Goal: Task Accomplishment & Management: Use online tool/utility

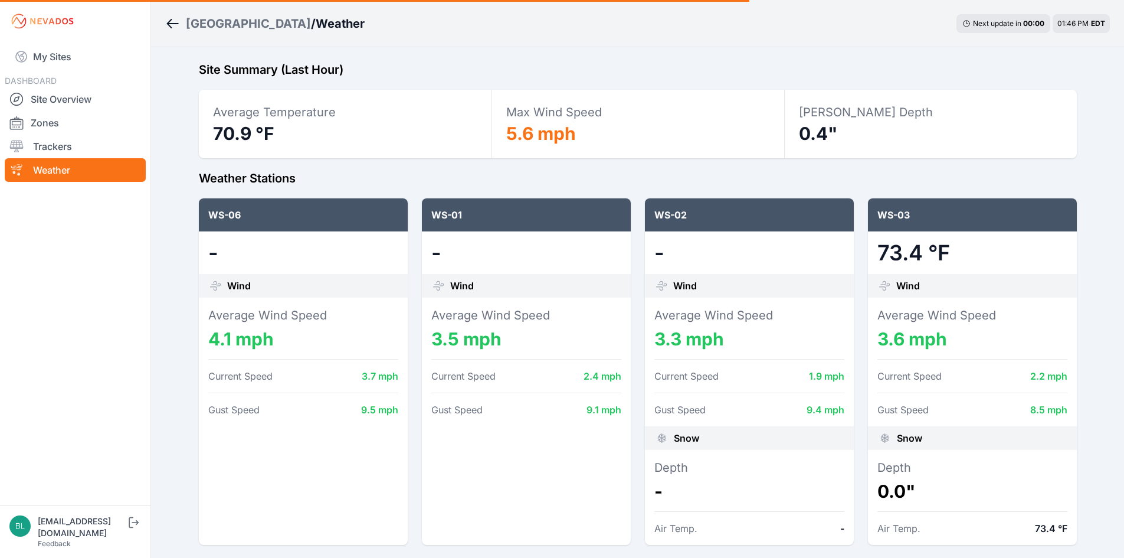
select select "*******"
click at [78, 98] on link "Site Overview" at bounding box center [75, 99] width 141 height 24
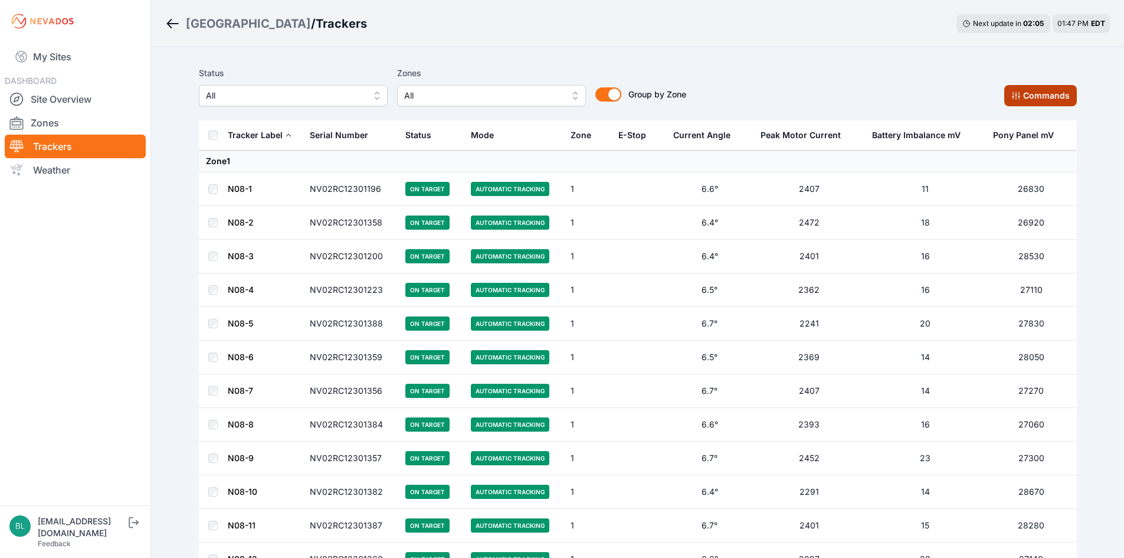
click at [1044, 93] on button "Commands" at bounding box center [1040, 95] width 73 height 21
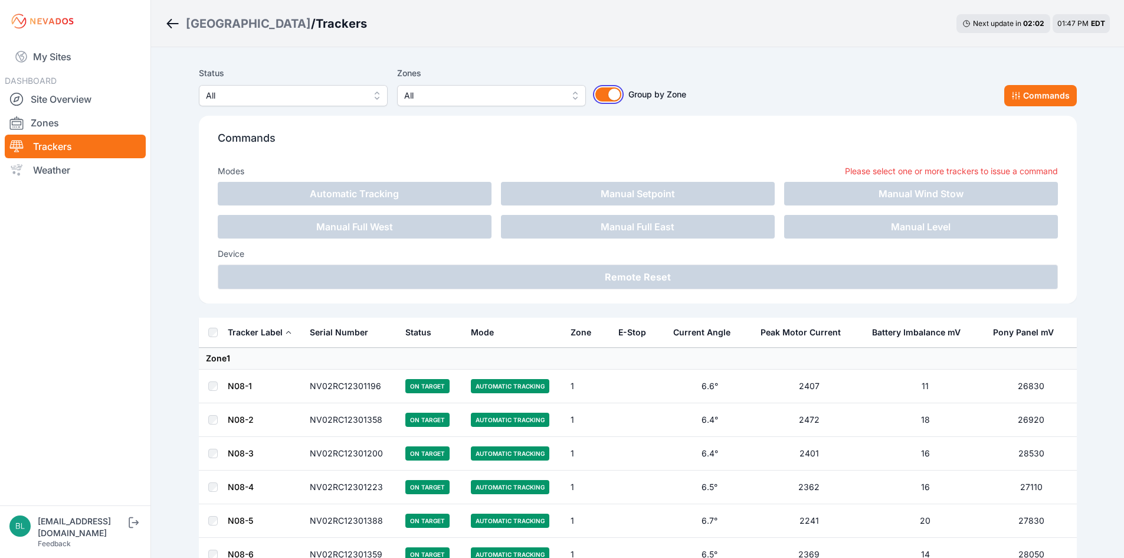
click at [617, 95] on button "Group by Zone" at bounding box center [608, 94] width 26 height 14
click at [93, 99] on link "Site Overview" at bounding box center [75, 99] width 141 height 24
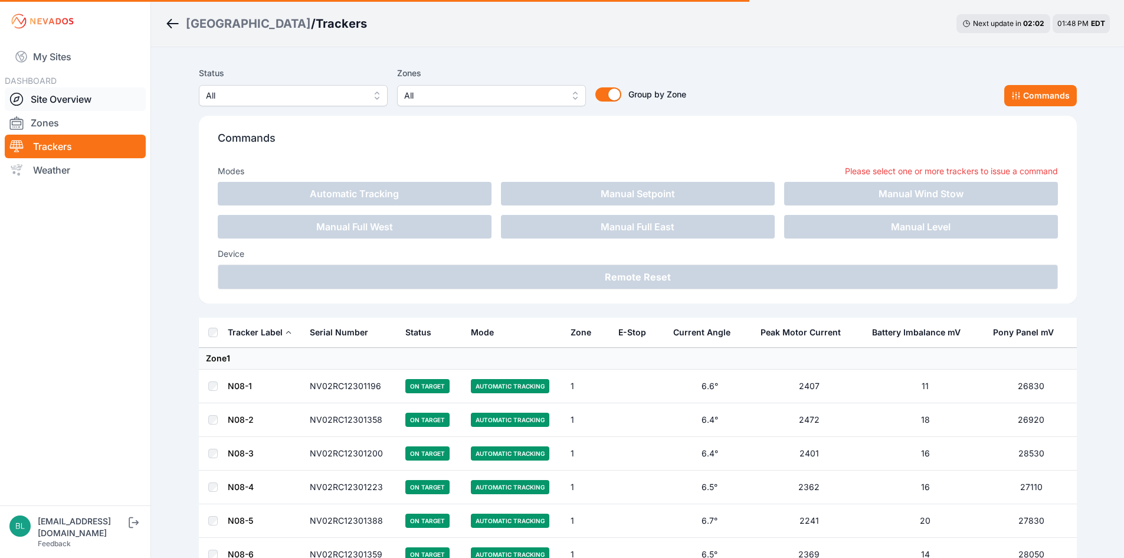
click at [84, 97] on link "Site Overview" at bounding box center [75, 99] width 141 height 24
click at [59, 100] on link "Site Overview" at bounding box center [75, 99] width 141 height 24
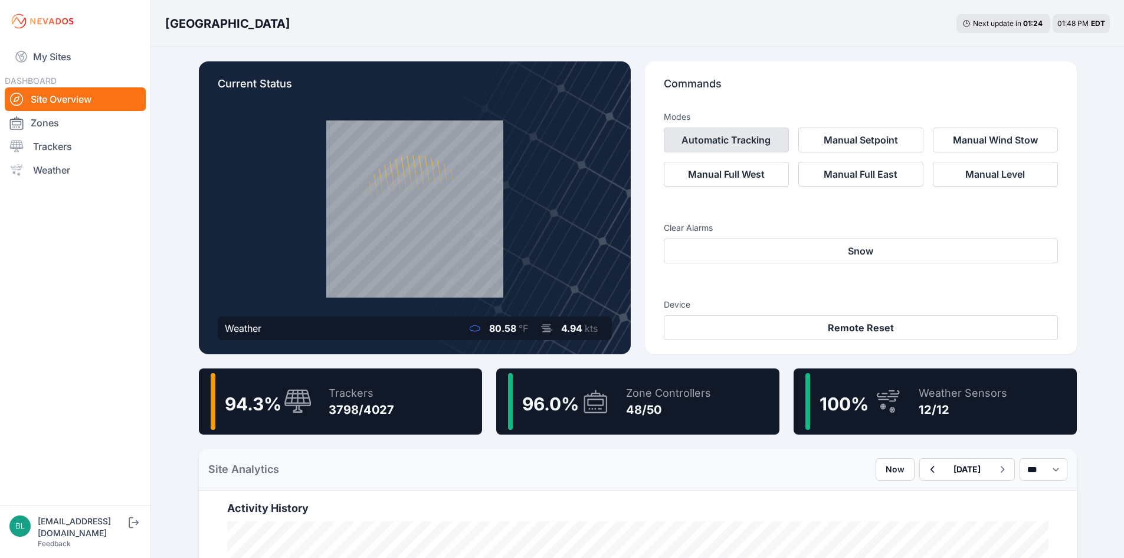
click at [712, 138] on button "Automatic Tracking" at bounding box center [726, 139] width 125 height 25
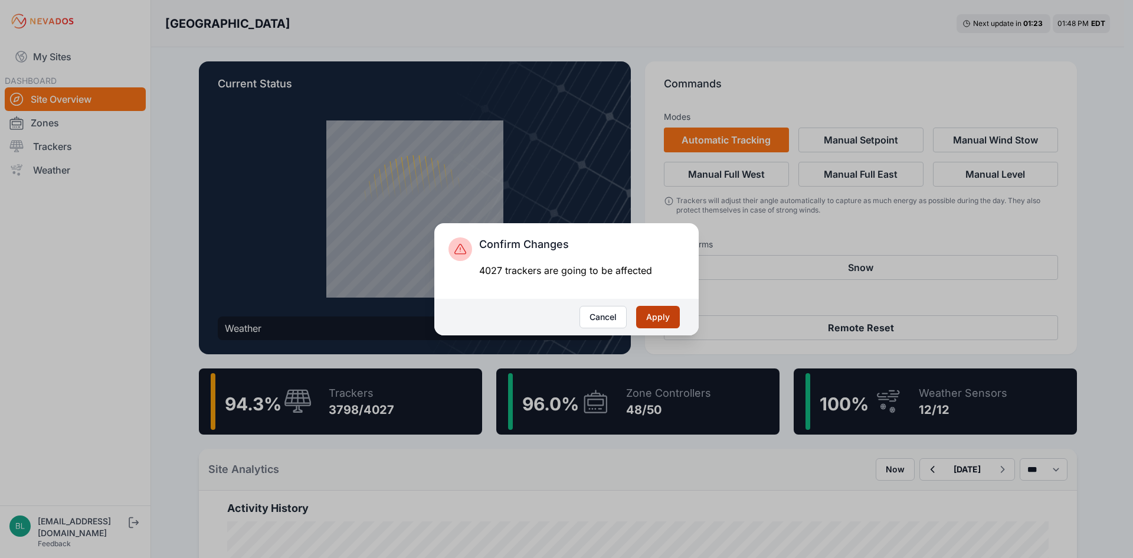
click at [676, 317] on button "Apply" at bounding box center [658, 317] width 44 height 22
